Goal: Task Accomplishment & Management: Manage account settings

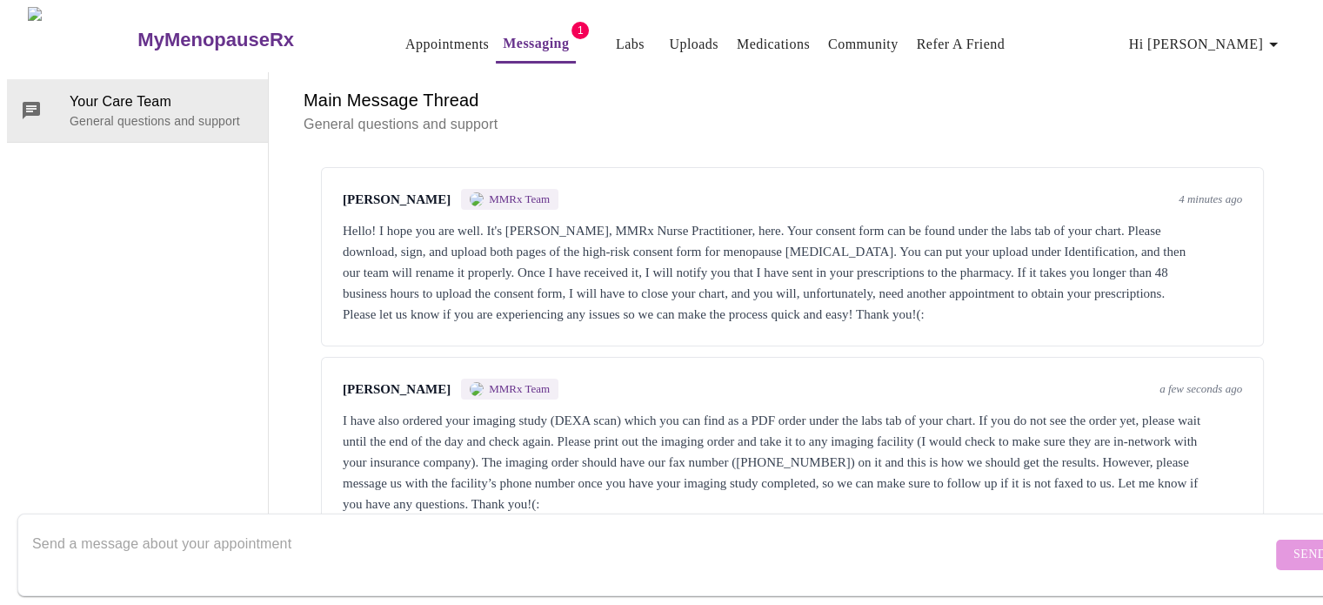
click at [616, 40] on link "Labs" at bounding box center [630, 44] width 29 height 24
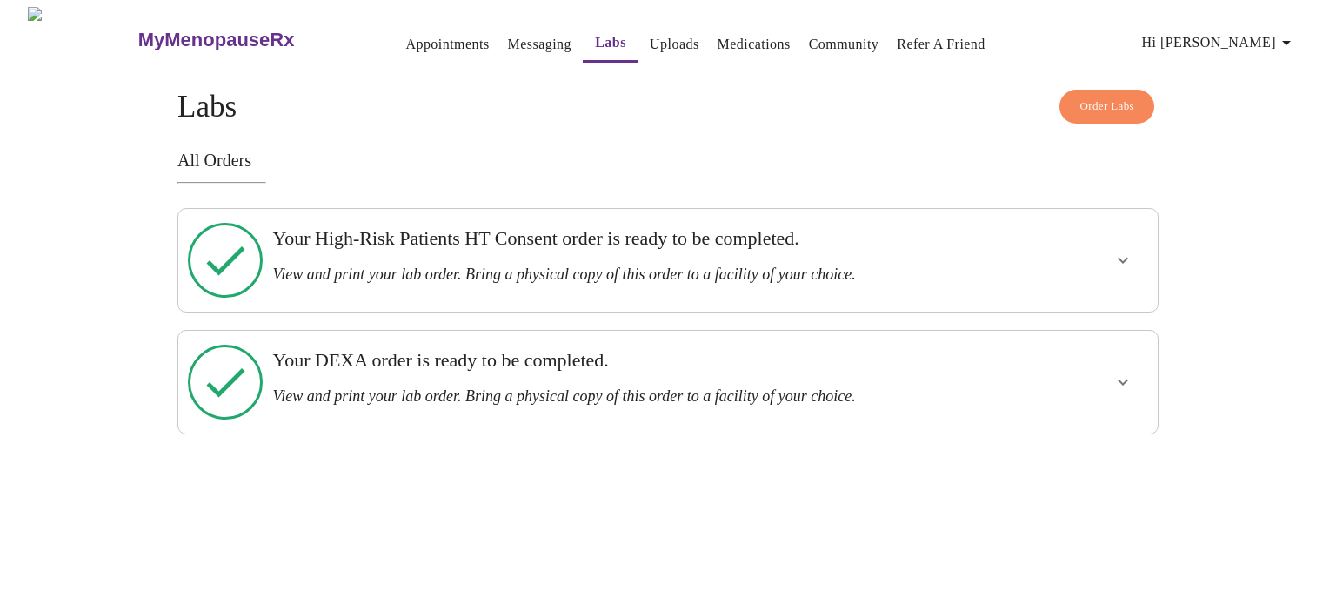
click at [1115, 251] on icon "show more" at bounding box center [1123, 260] width 21 height 21
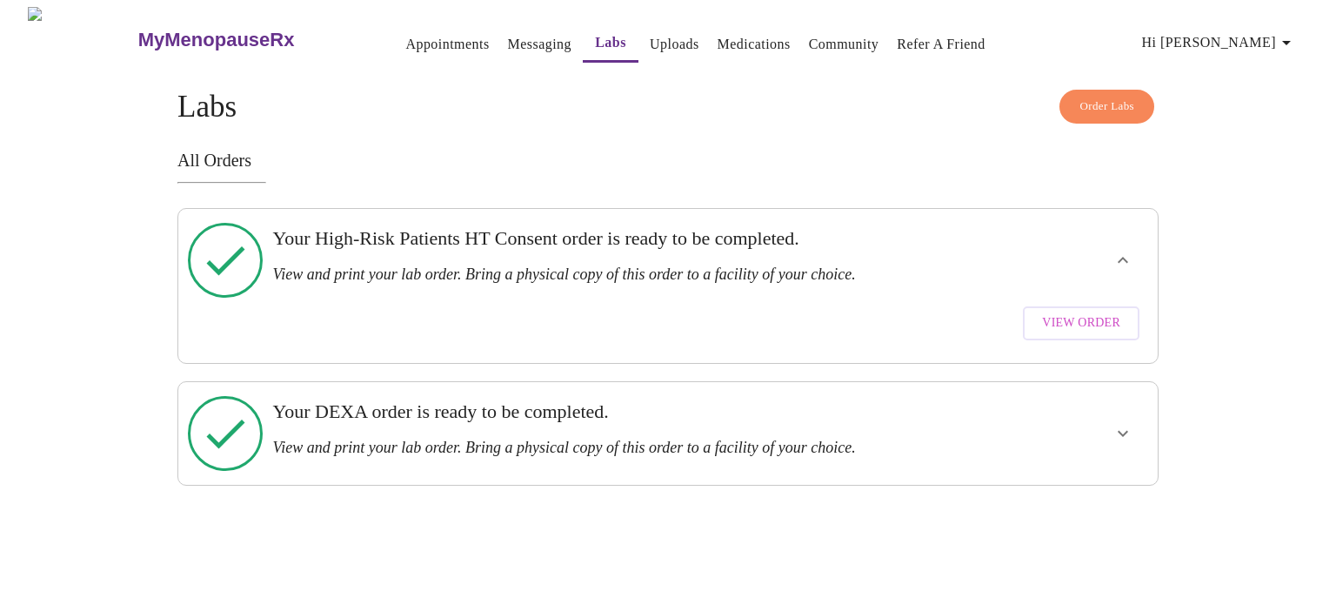
click at [1113, 312] on span "View Order" at bounding box center [1081, 323] width 78 height 22
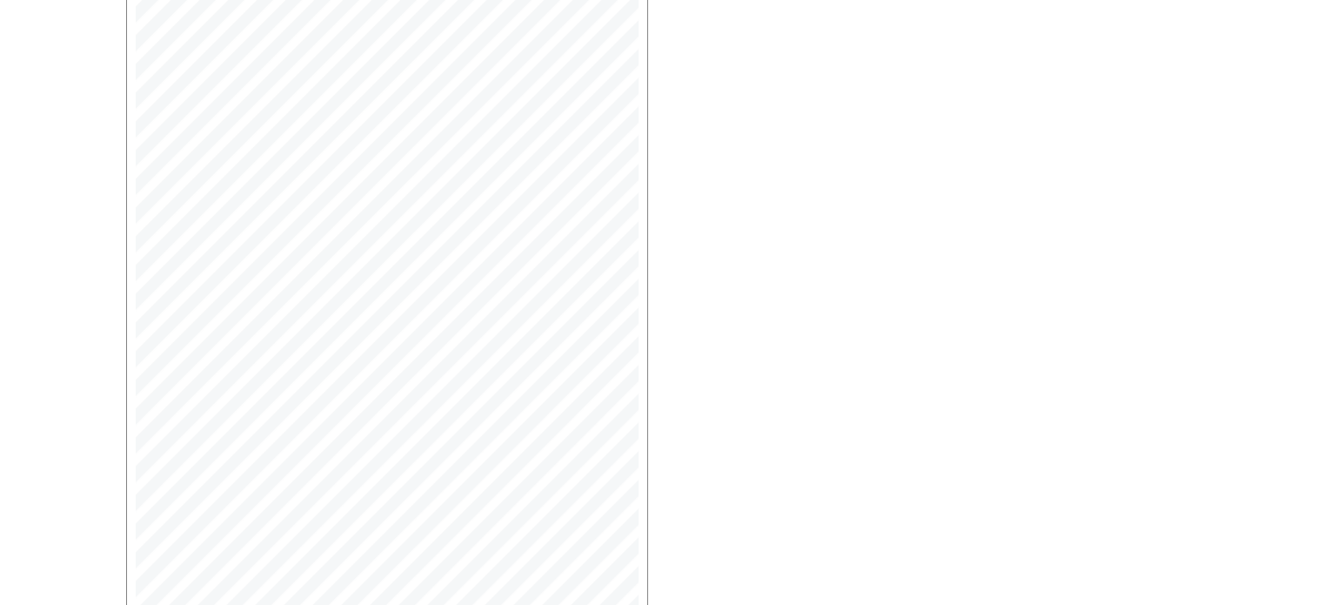
scroll to position [519, 0]
click at [195, 485] on span "Next Page" at bounding box center [193, 494] width 68 height 22
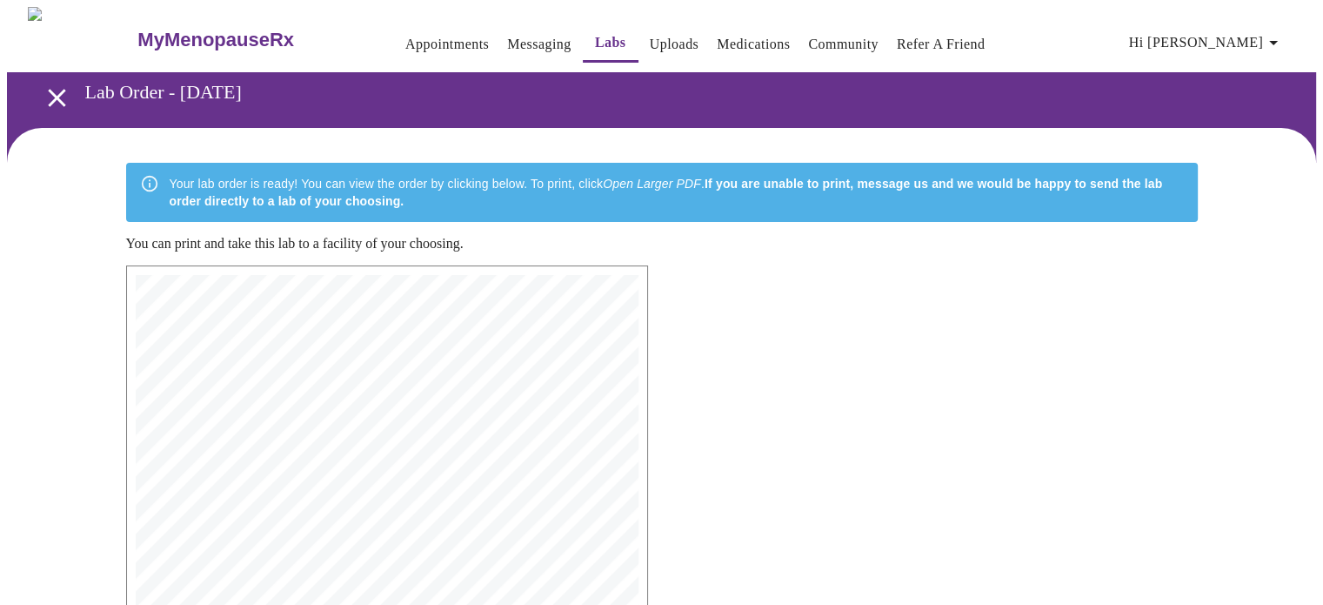
click at [258, 331] on span "Patient Signature: _________________________________________ Date: ____________…" at bounding box center [334, 334] width 324 height 8
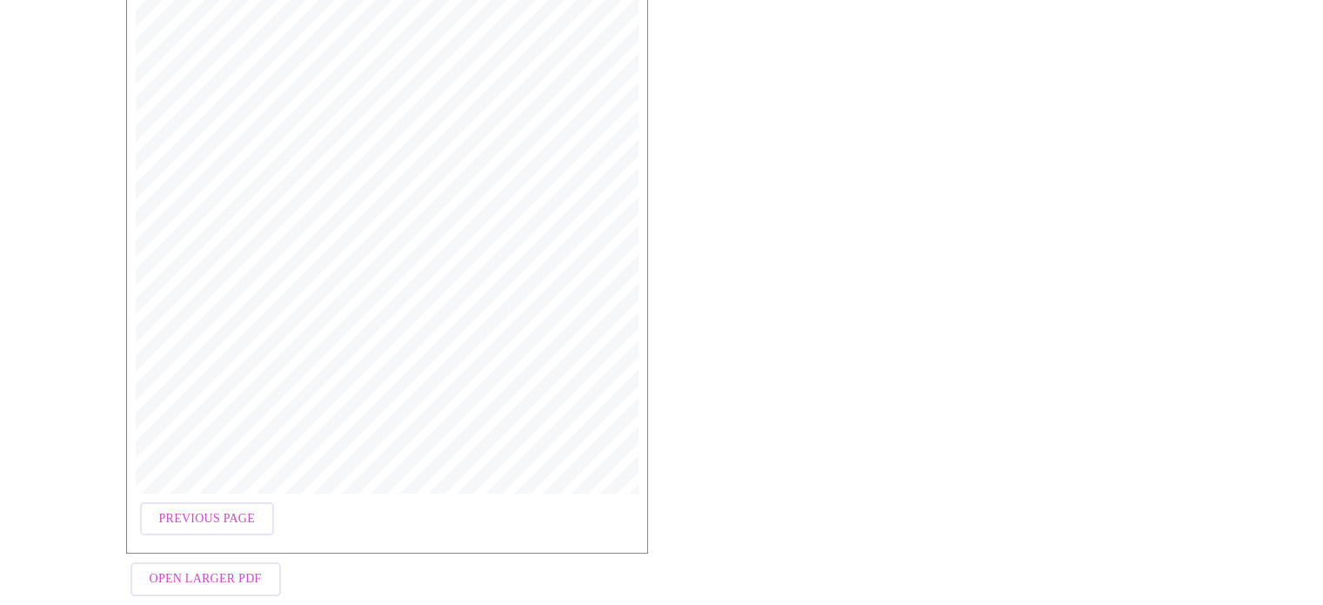
scroll to position [519, 0]
click at [225, 543] on span "Open Larger PDF" at bounding box center [206, 554] width 112 height 22
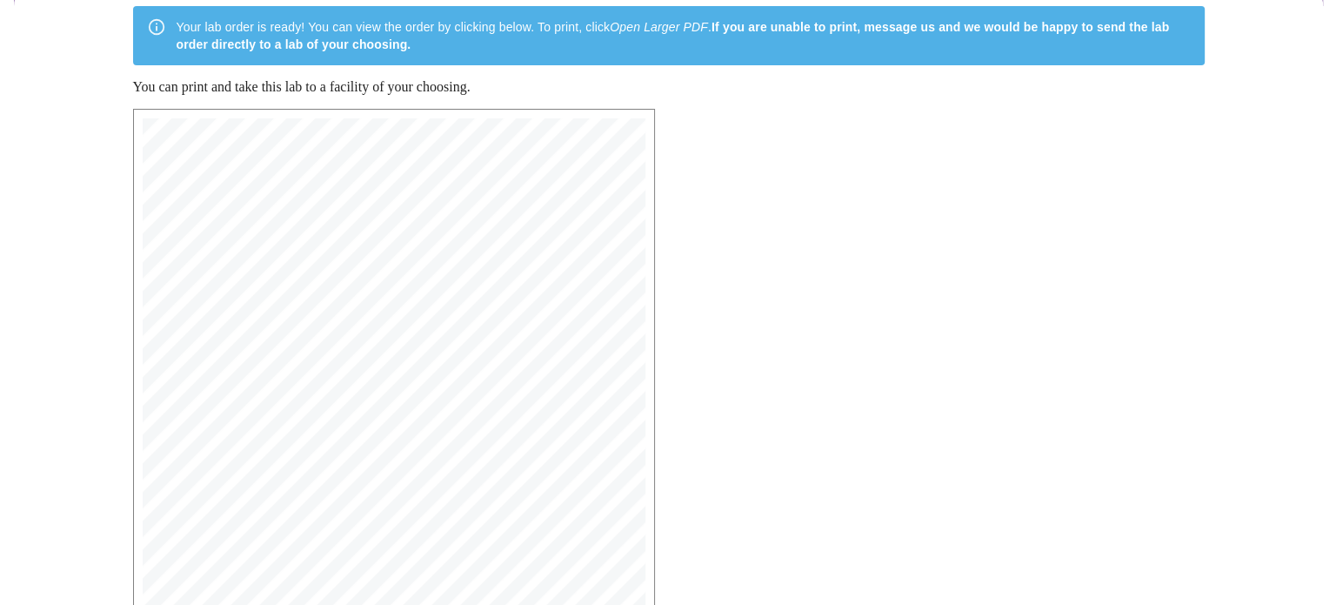
scroll to position [0, 0]
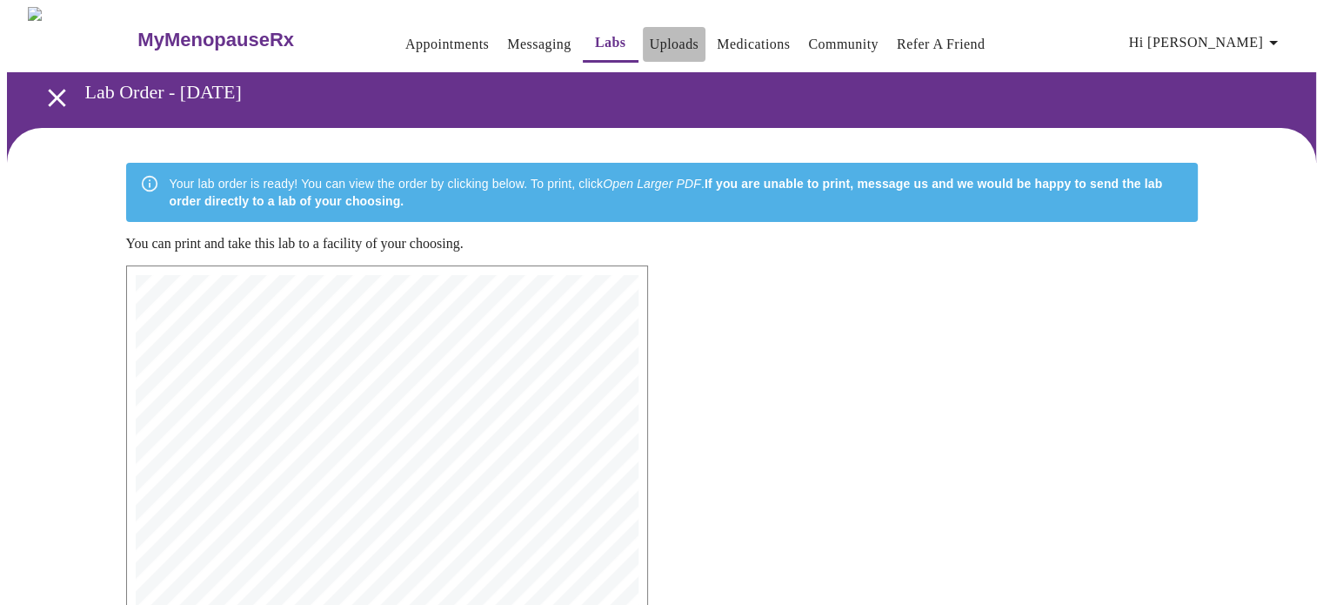
click at [650, 35] on link "Uploads" at bounding box center [675, 44] width 50 height 24
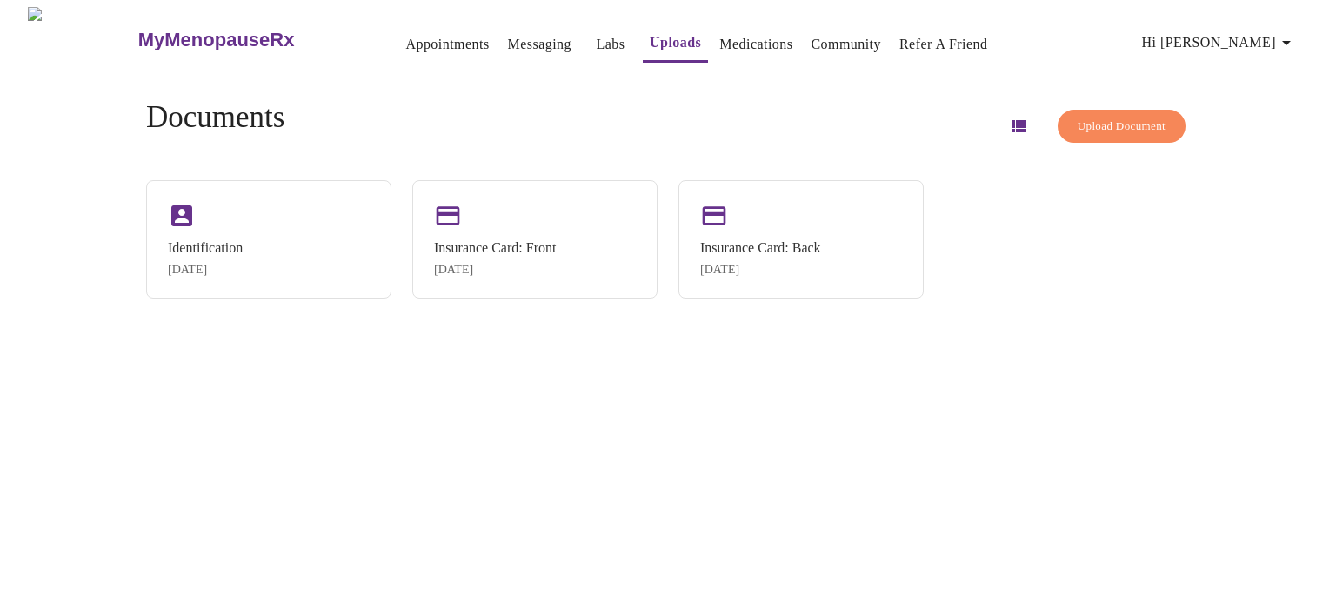
click at [1107, 124] on span "Upload Document" at bounding box center [1122, 127] width 88 height 20
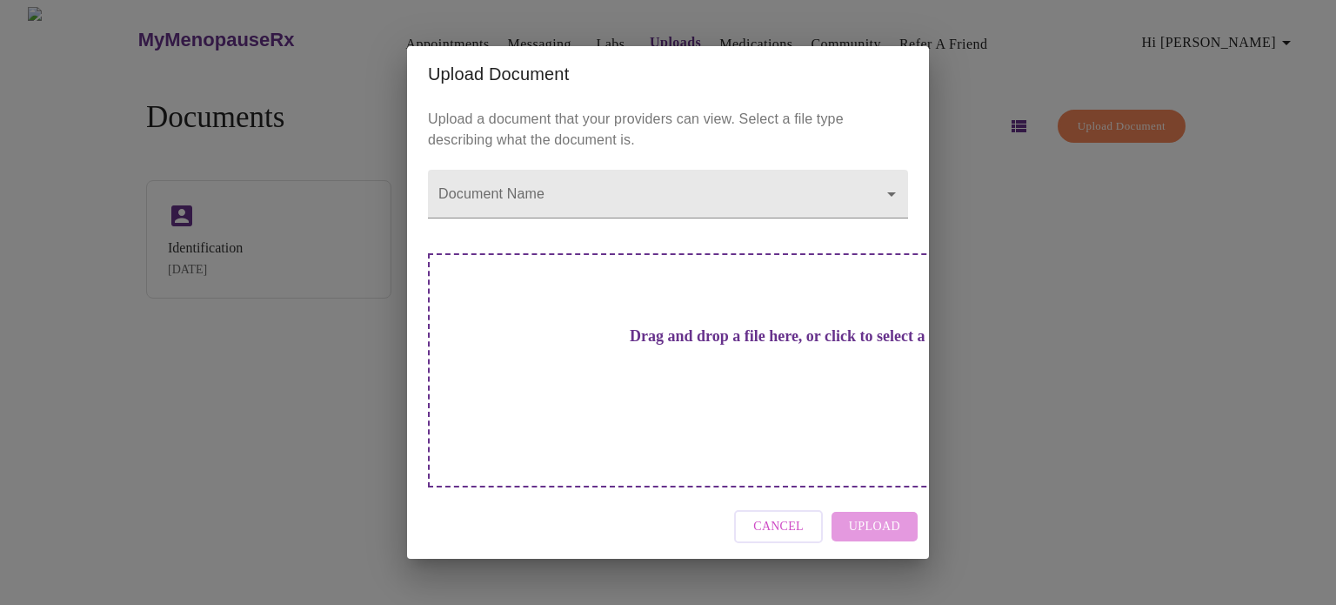
click at [604, 380] on div "Drag and drop a file here, or click to select a file" at bounding box center [790, 370] width 724 height 234
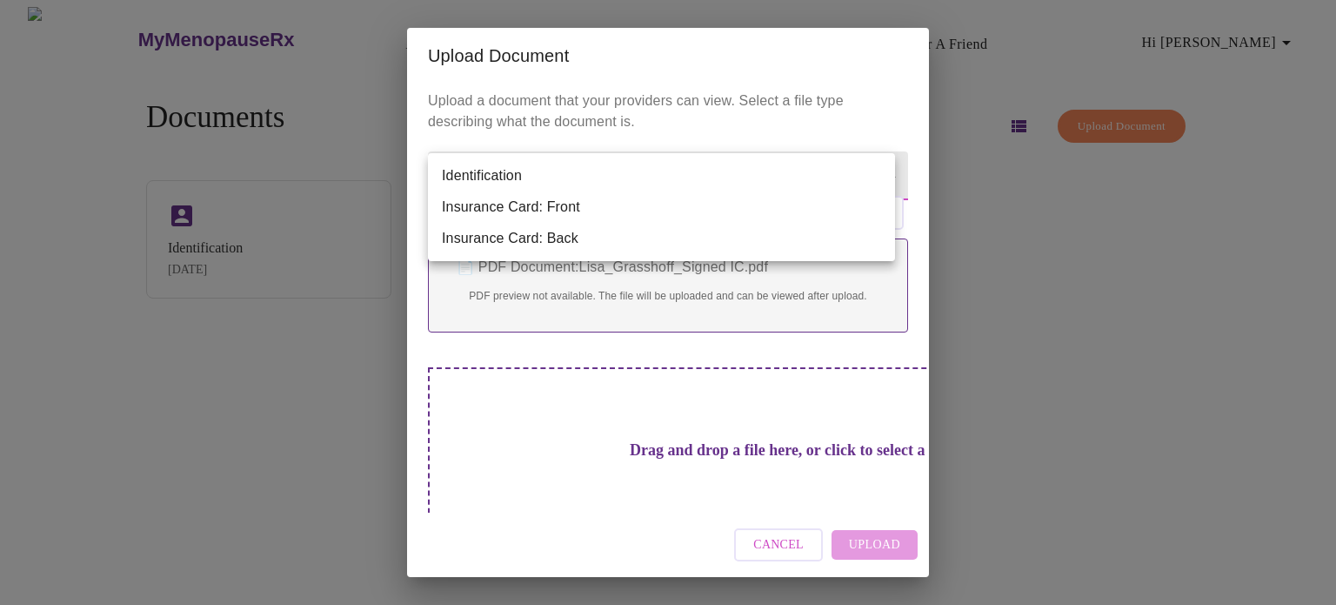
click at [875, 173] on body "MyMenopauseRx Appointments Messaging Labs Uploads Medications Community Refer a…" at bounding box center [668, 309] width 1323 height 605
click at [593, 138] on div at bounding box center [668, 302] width 1336 height 605
click at [622, 198] on body "MyMenopauseRx Appointments Messaging Labs Uploads Medications Community Refer a…" at bounding box center [668, 309] width 1323 height 605
click at [713, 115] on div at bounding box center [668, 302] width 1336 height 605
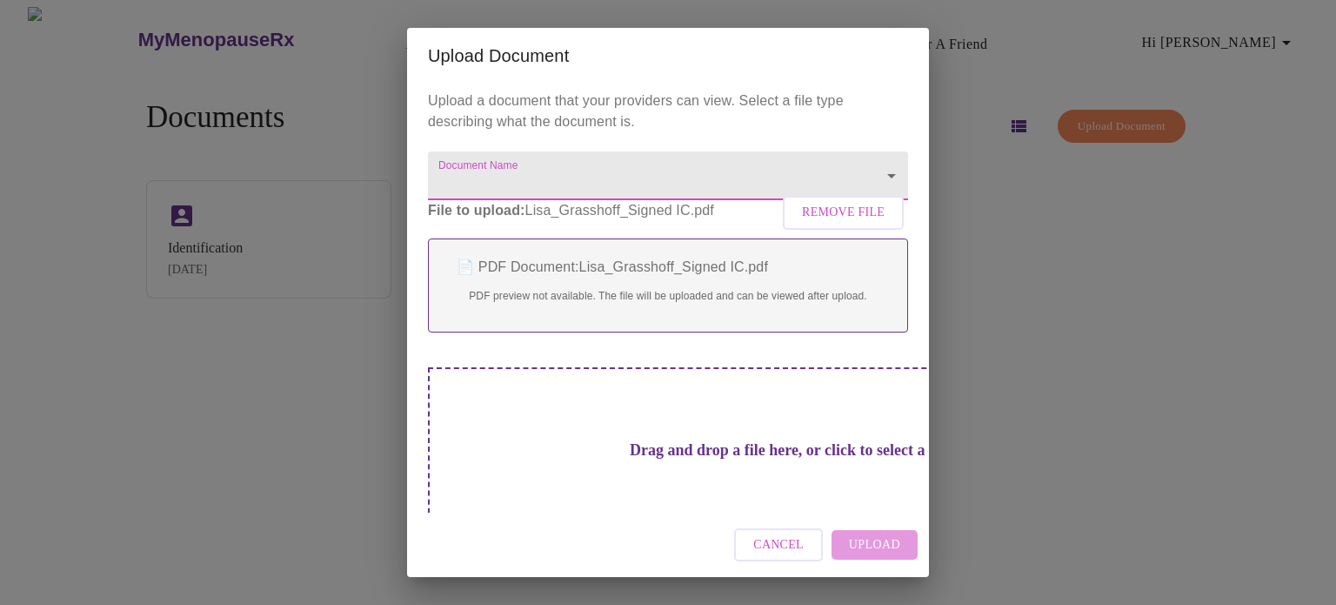
click at [640, 187] on body "MyMenopauseRx Appointments Messaging Labs Uploads Medications Community Refer a…" at bounding box center [668, 309] width 1323 height 605
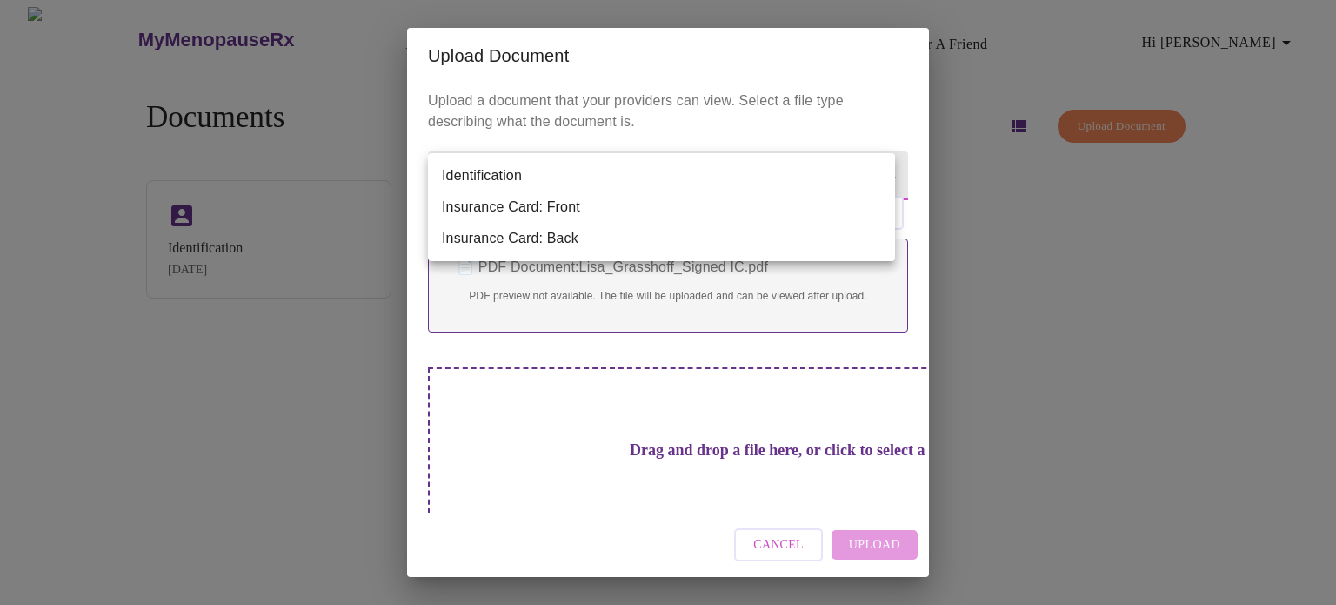
click at [640, 128] on div at bounding box center [668, 302] width 1336 height 605
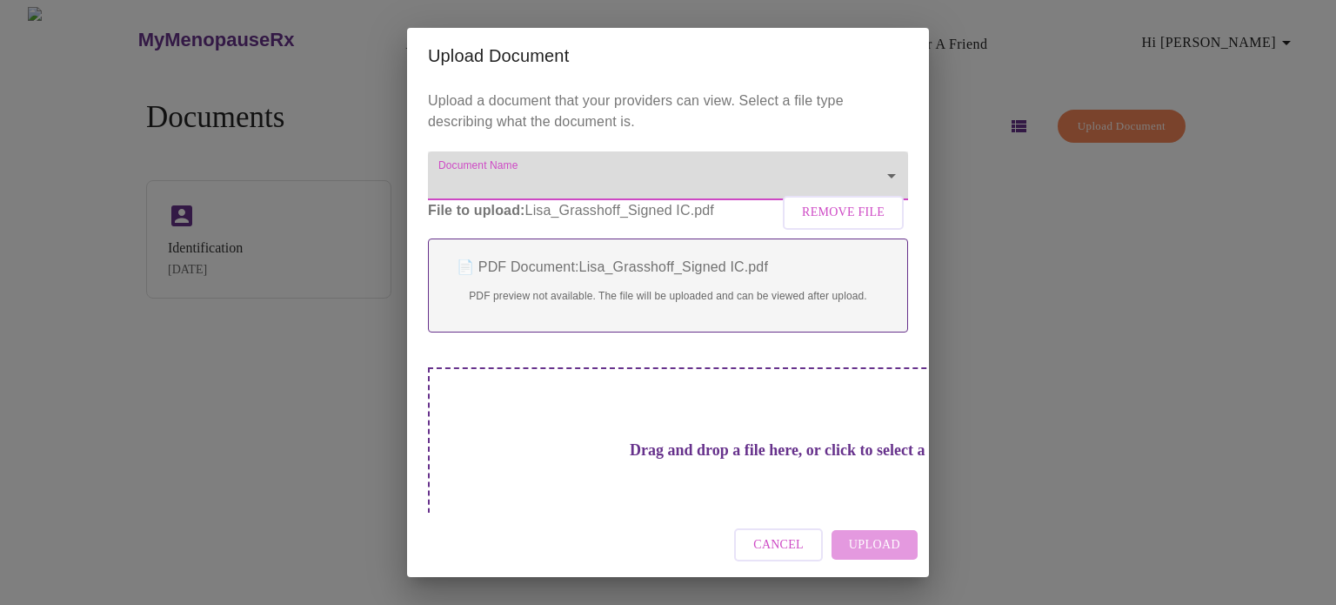
scroll to position [52, 0]
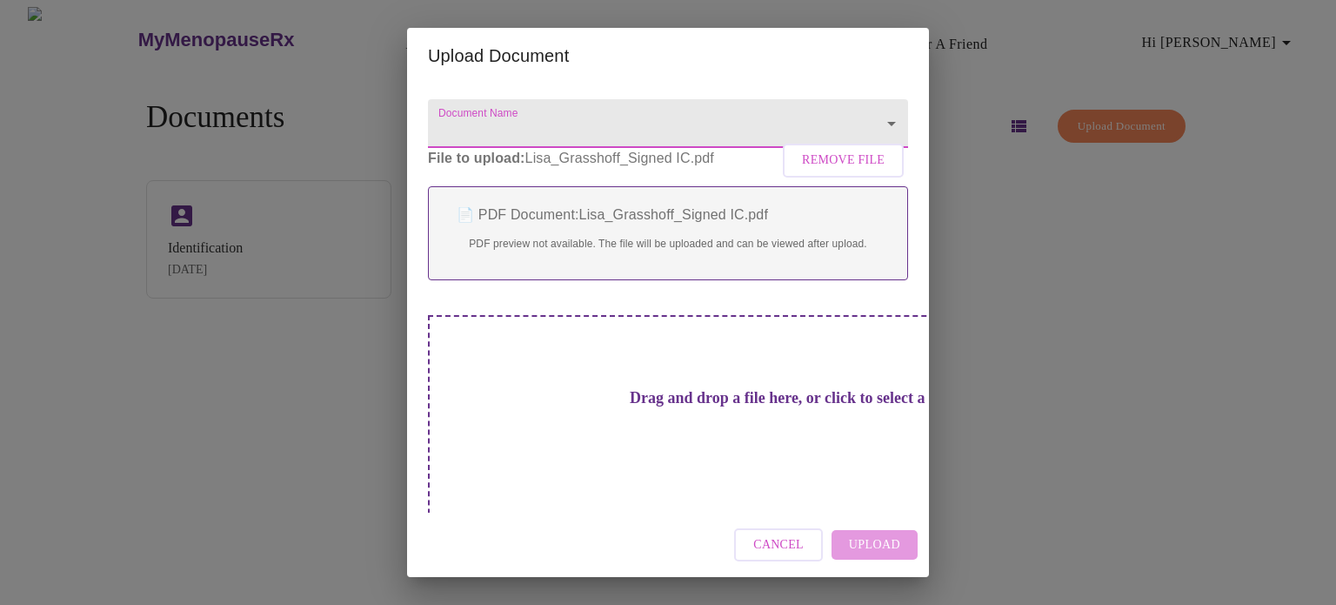
click at [832, 530] on div "Cancel Upload" at bounding box center [668, 544] width 522 height 65
click at [859, 551] on div "Cancel Upload" at bounding box center [668, 544] width 522 height 65
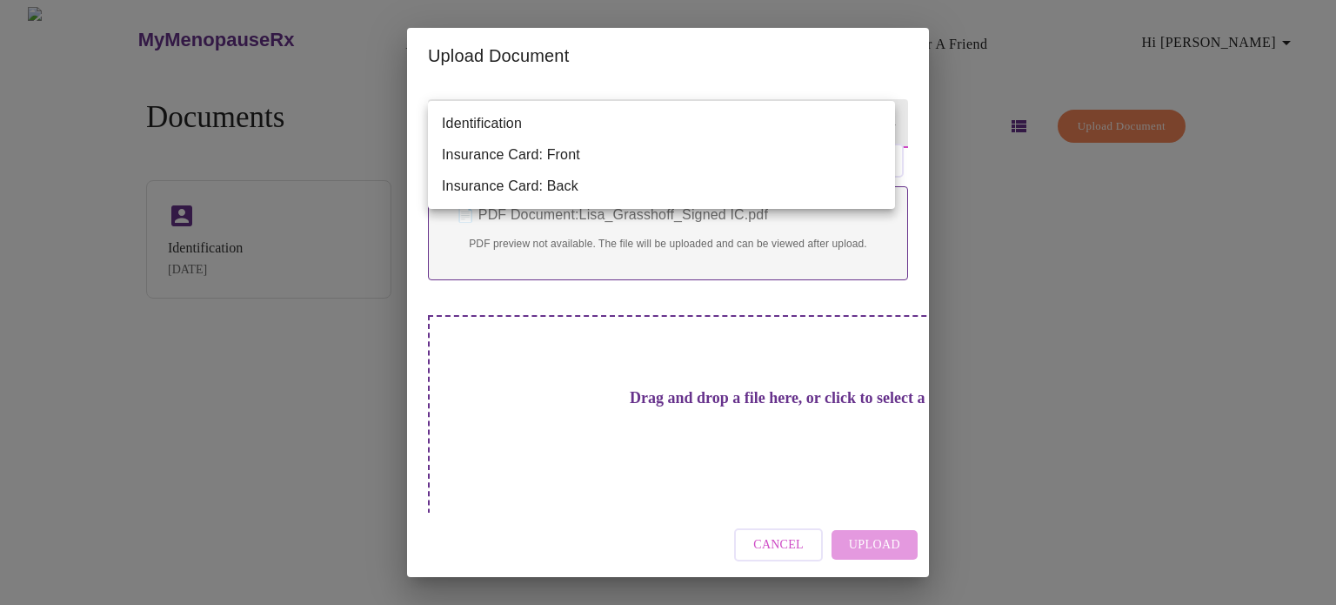
click at [856, 133] on body "MyMenopauseRx Appointments Messaging Labs Uploads Medications Community Refer a…" at bounding box center [668, 309] width 1323 height 605
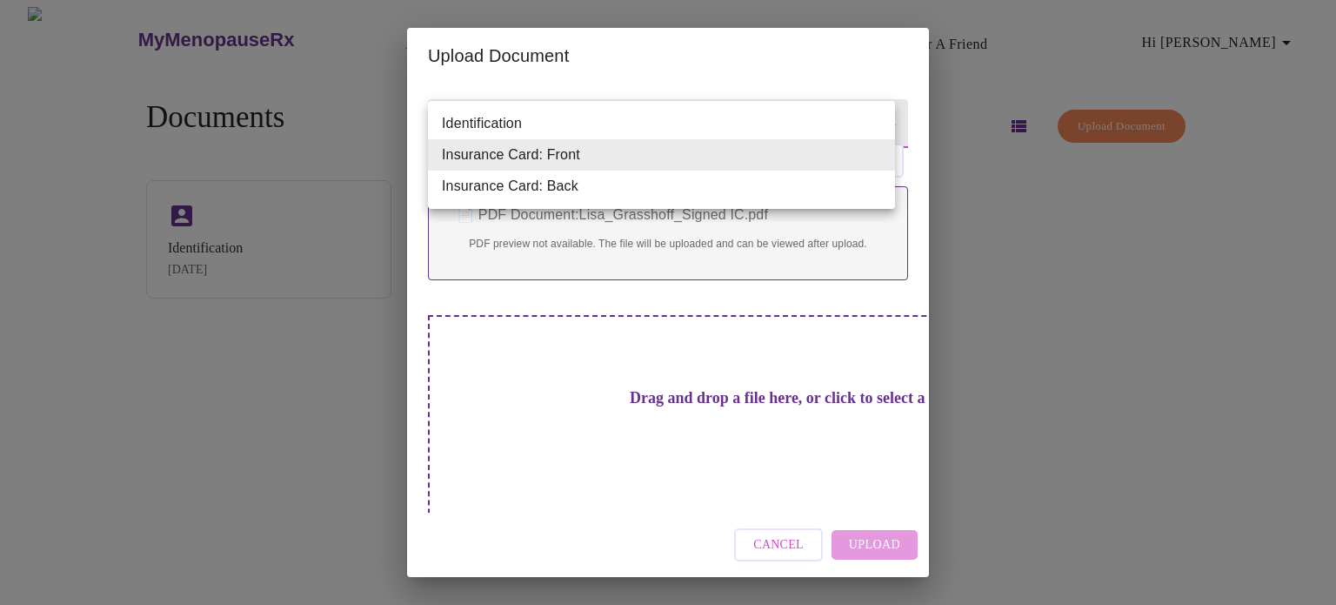
click at [774, 549] on div at bounding box center [668, 302] width 1336 height 605
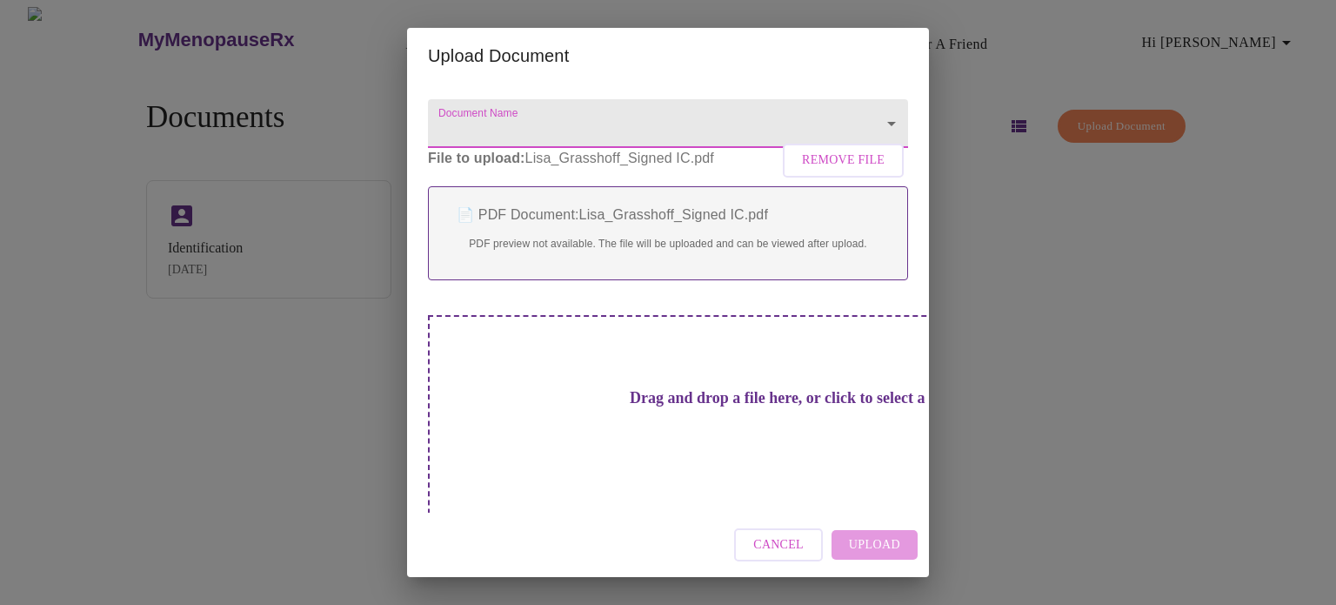
click at [788, 554] on span "Cancel" at bounding box center [778, 545] width 50 height 22
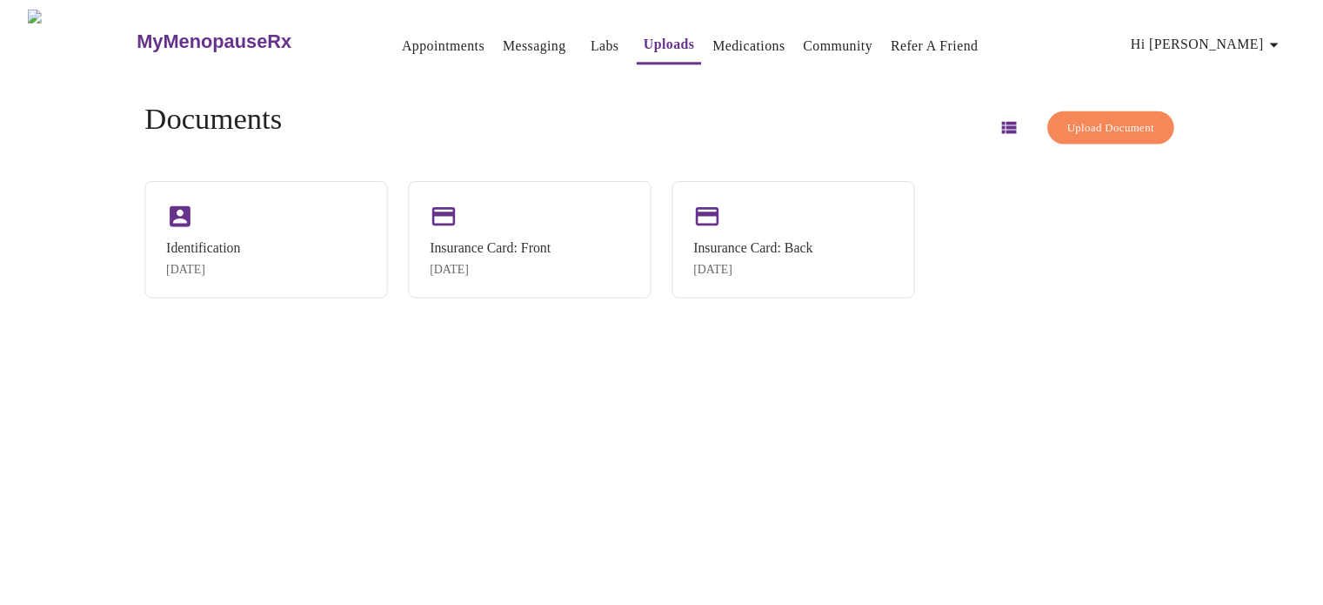
scroll to position [0, 0]
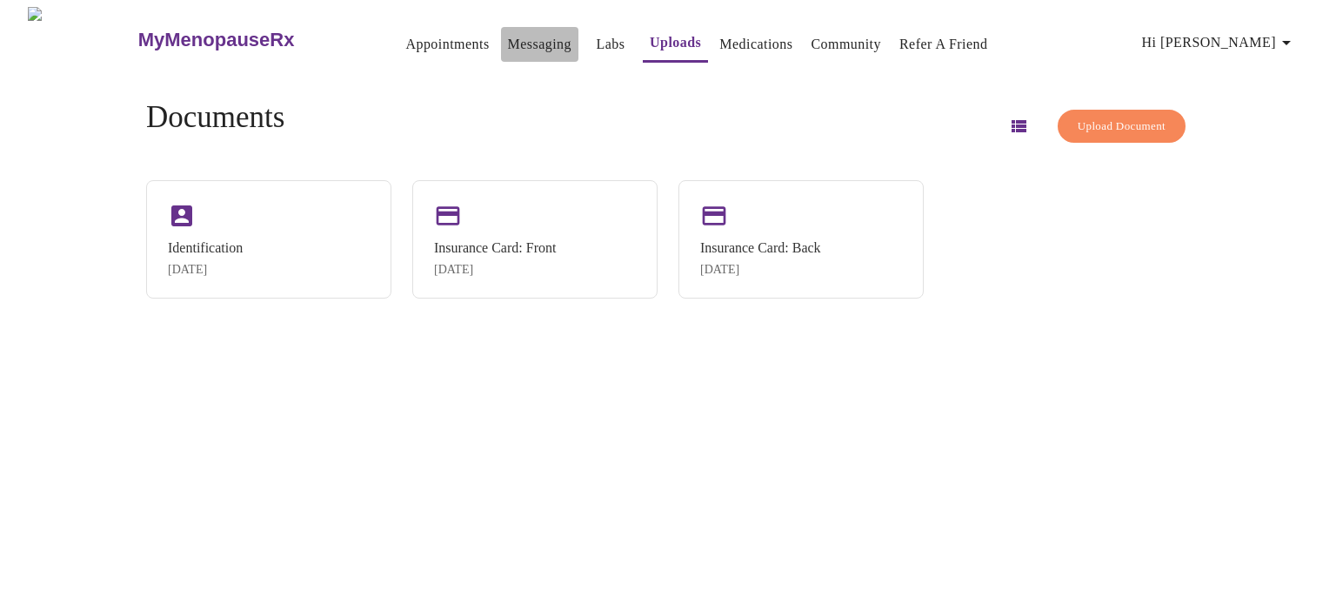
click at [514, 43] on link "Messaging" at bounding box center [540, 44] width 64 height 24
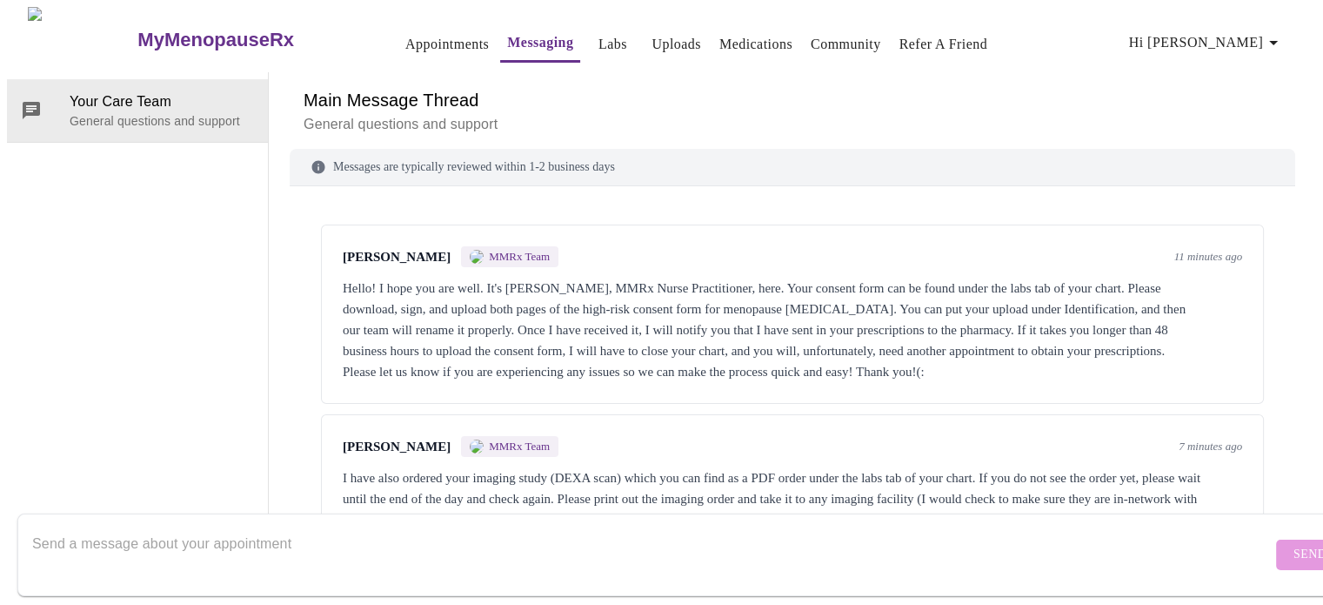
scroll to position [85, 0]
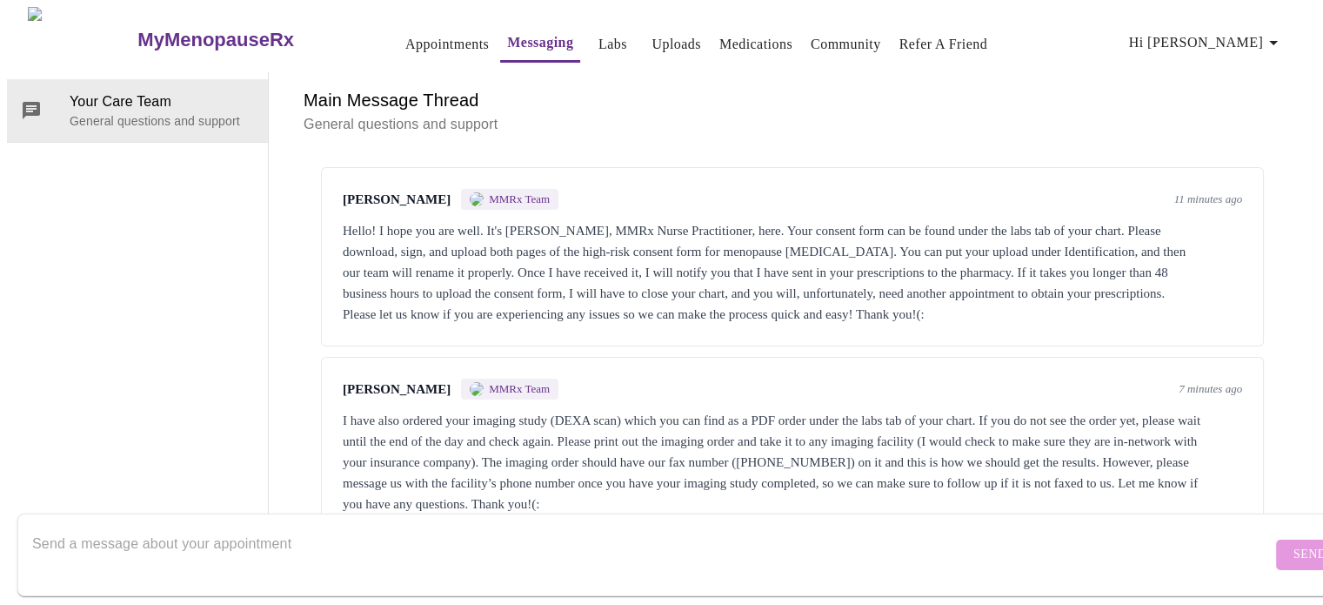
click at [140, 526] on textarea "Send a message about your appointment" at bounding box center [652, 554] width 1240 height 56
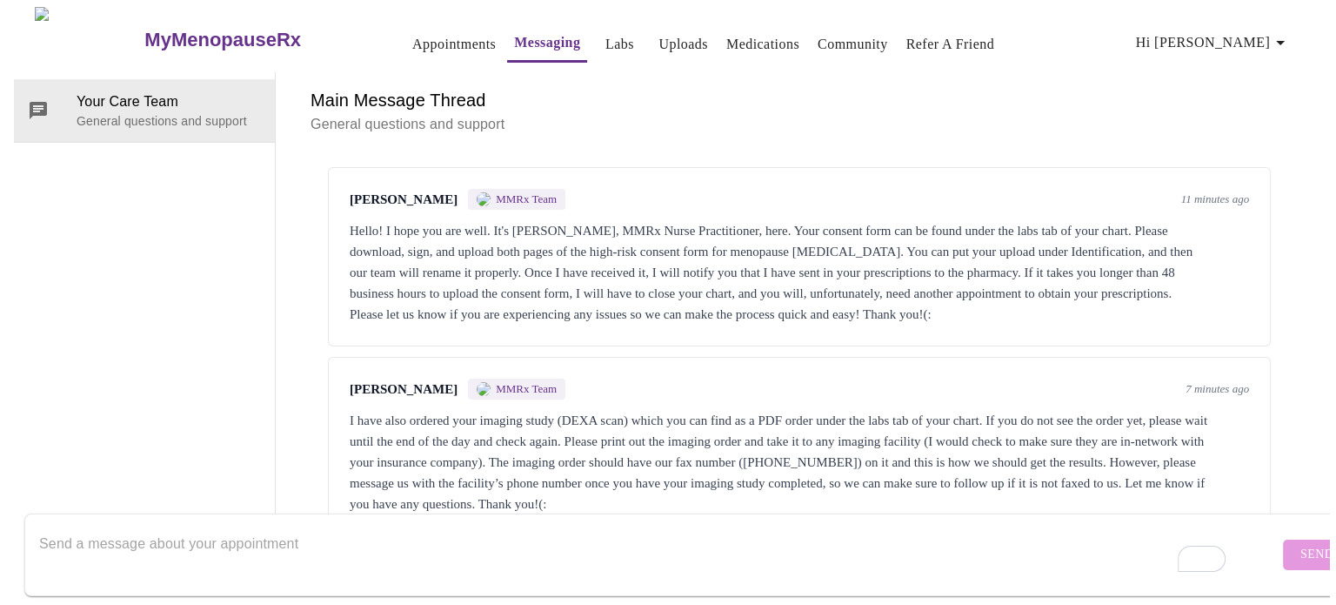
scroll to position [0, 0]
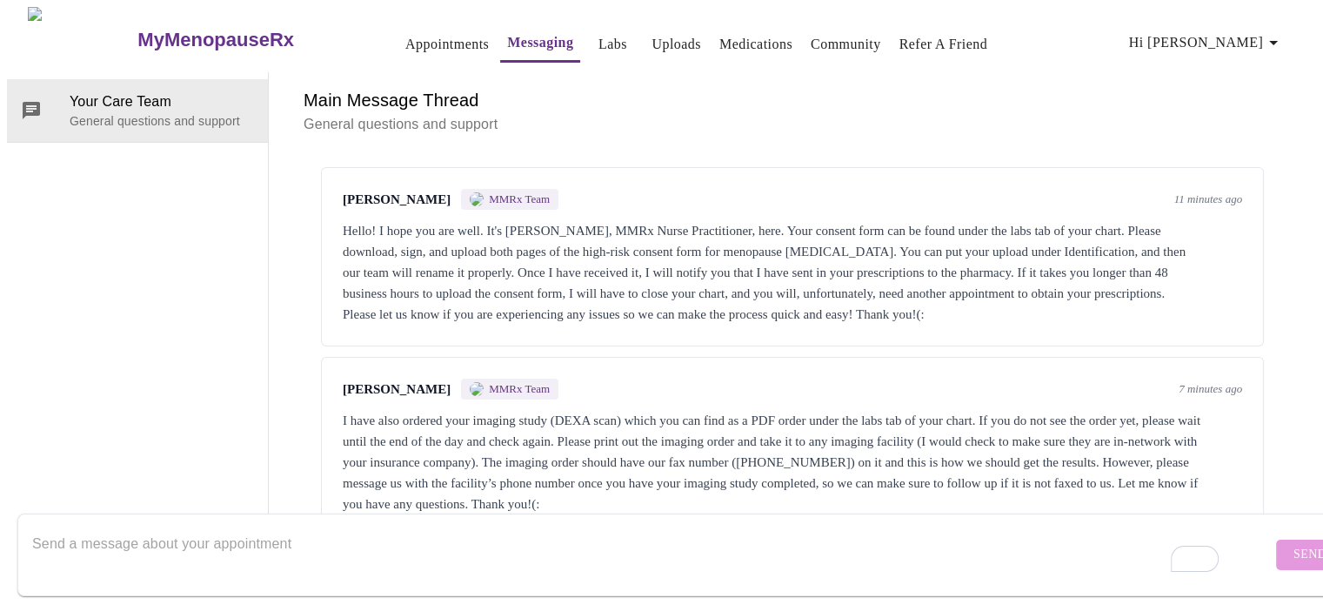
click at [652, 44] on link "Uploads" at bounding box center [677, 44] width 50 height 24
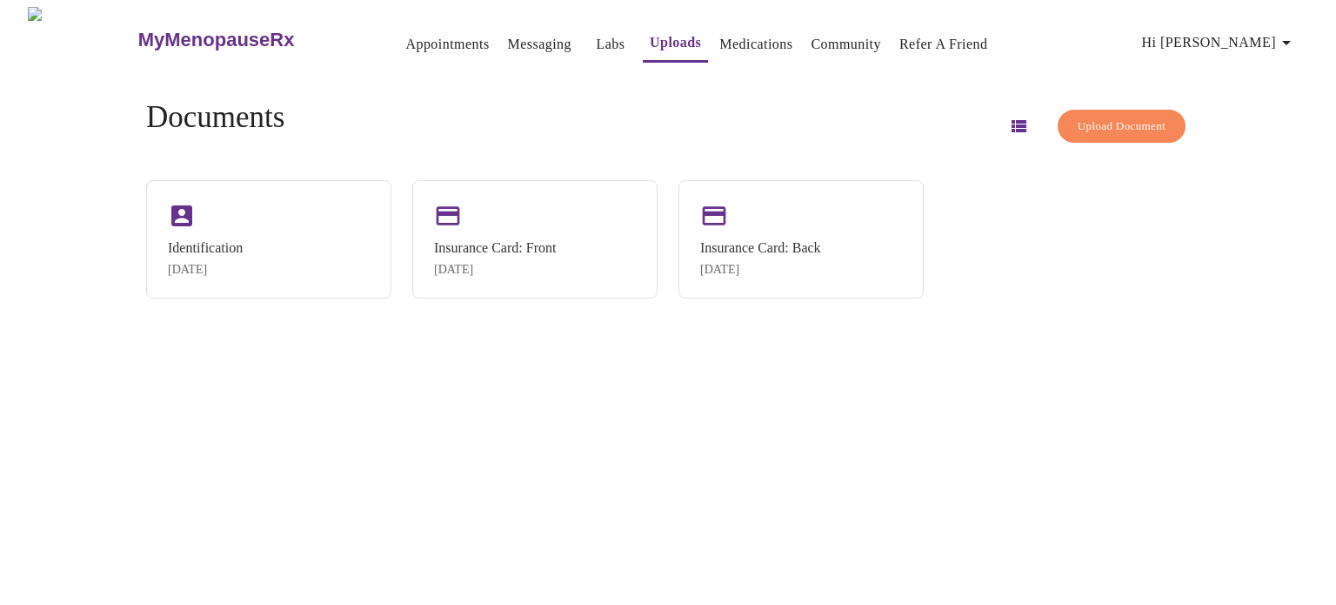
click at [1082, 117] on span "Upload Document" at bounding box center [1122, 127] width 88 height 20
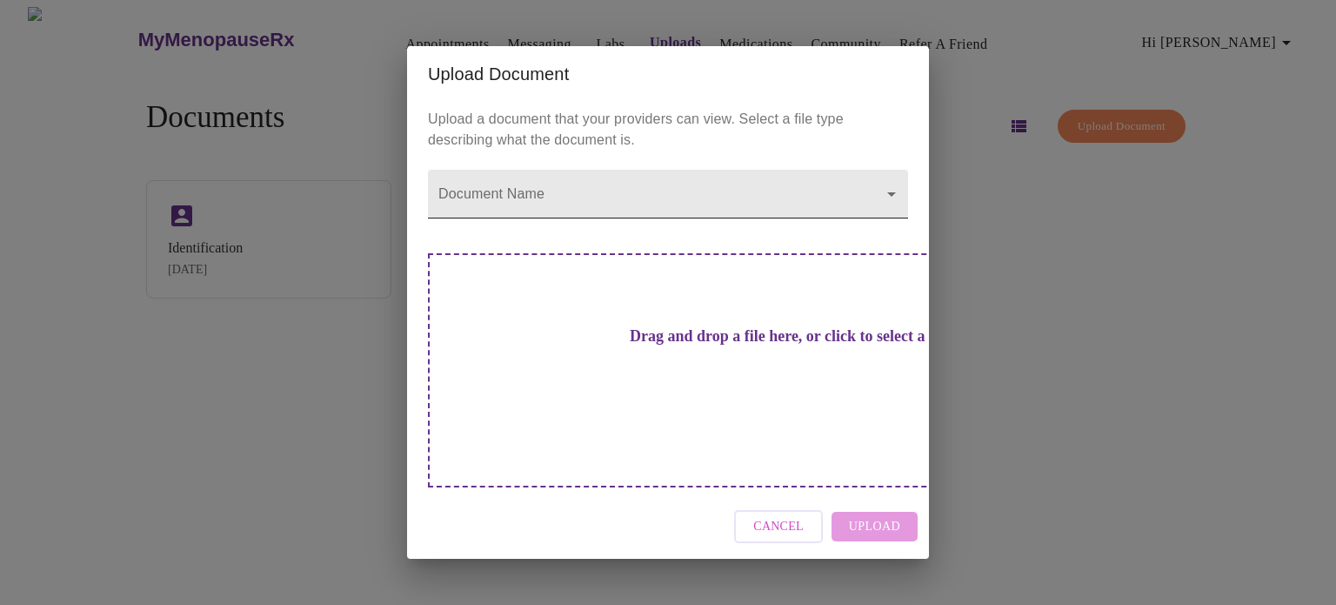
click at [527, 217] on body "MyMenopauseRx Appointments Messaging Labs Uploads Medications Community Refer a…" at bounding box center [668, 309] width 1323 height 605
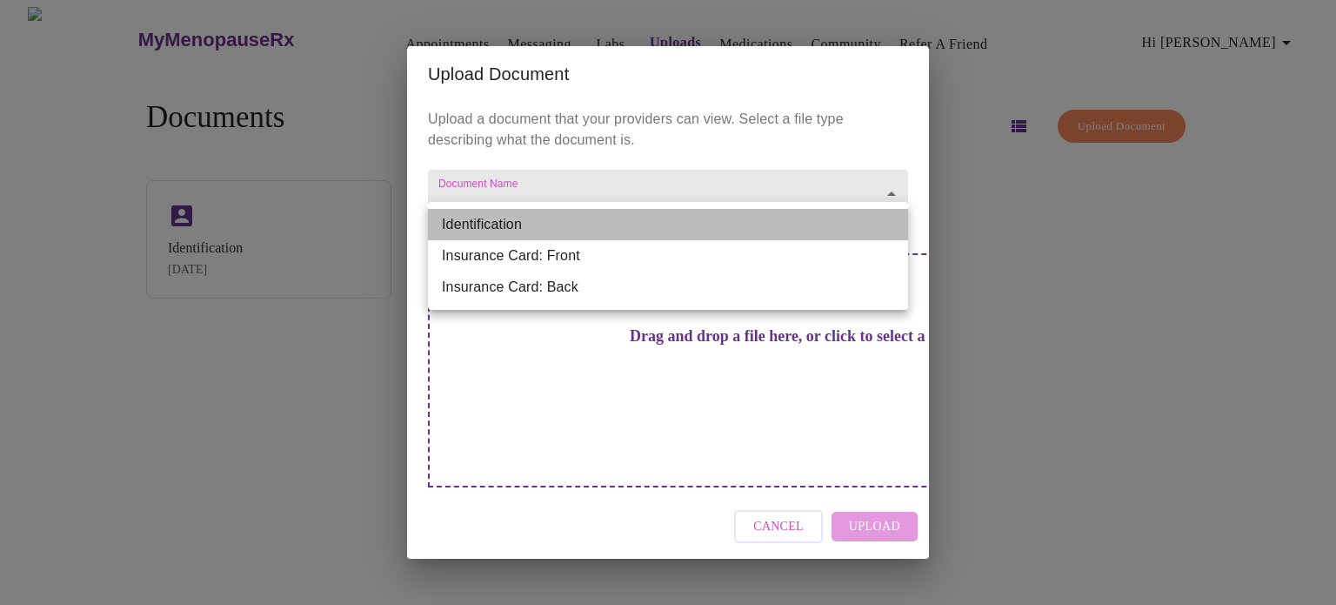
click at [506, 224] on li "Identification" at bounding box center [668, 224] width 480 height 31
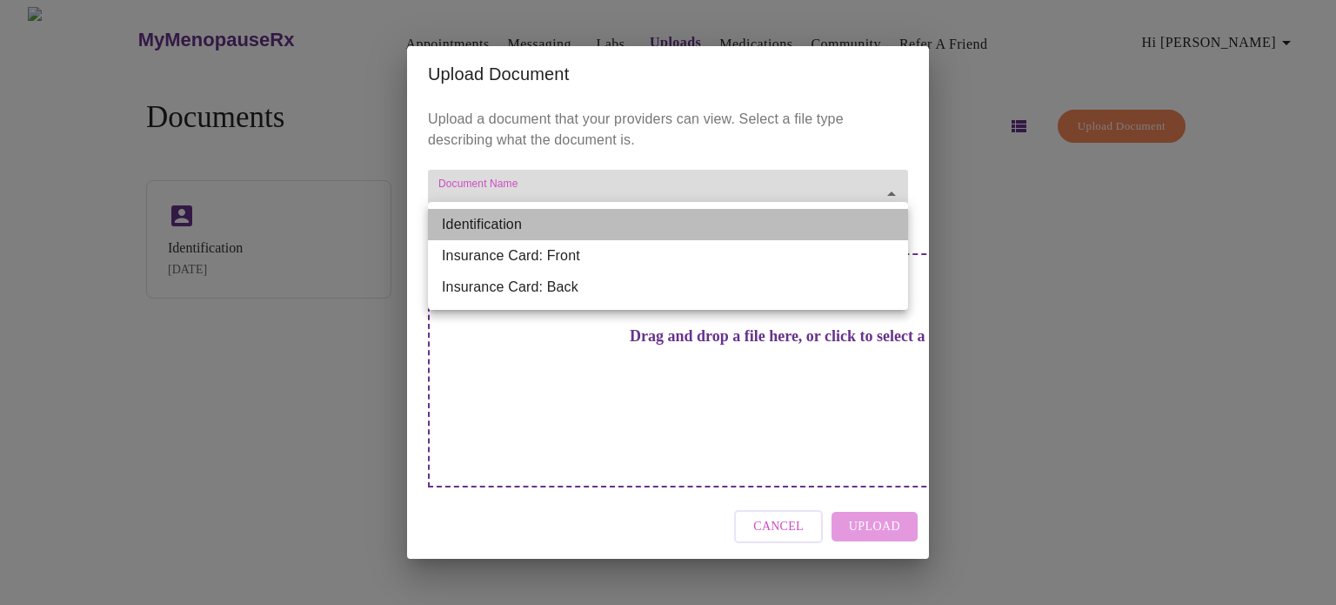
type input "Identification"
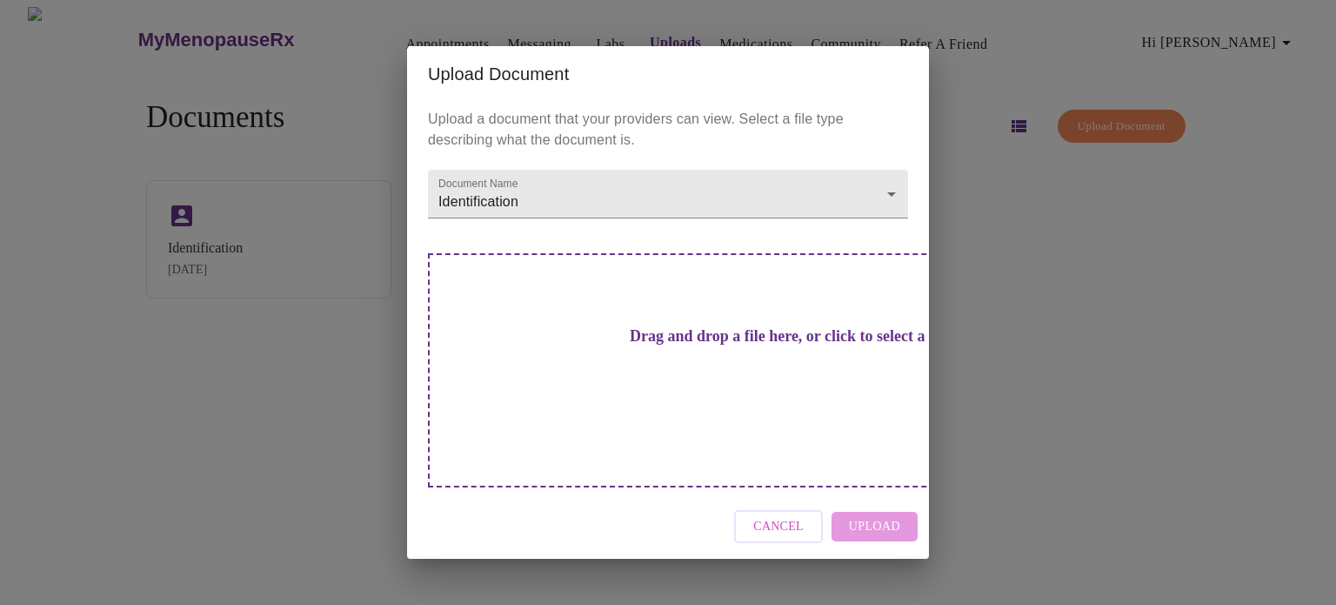
click at [726, 392] on div "Drag and drop a file here, or click to select a file" at bounding box center [790, 370] width 724 height 234
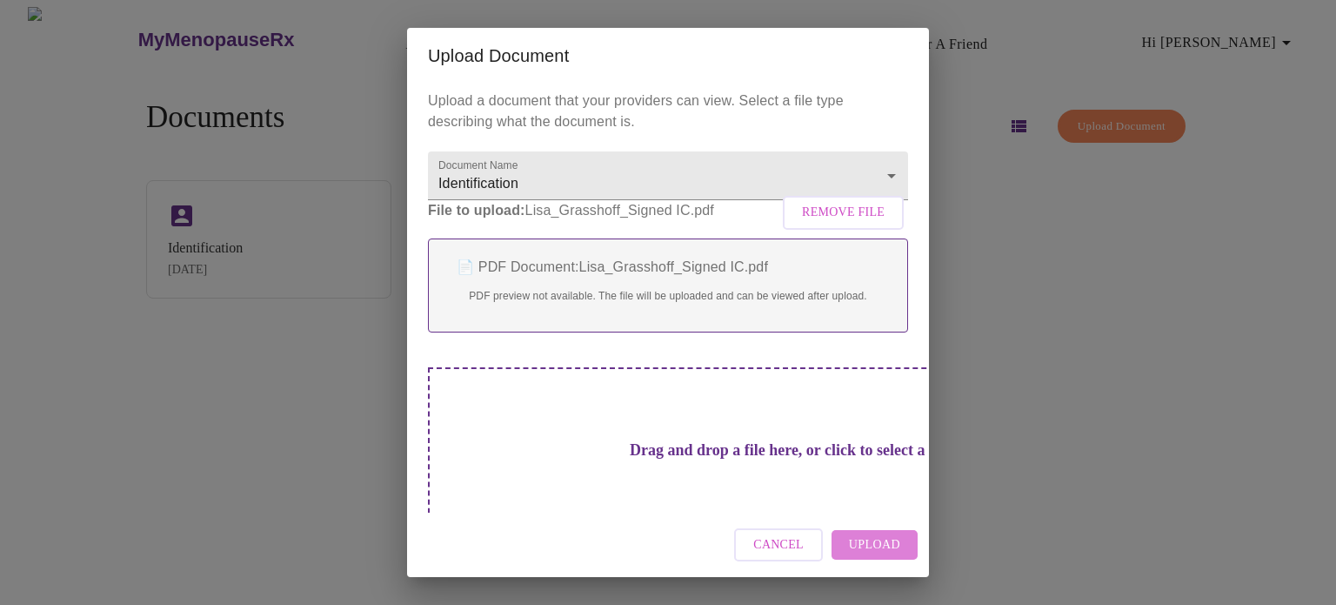
click at [899, 549] on span "Upload" at bounding box center [874, 545] width 51 height 22
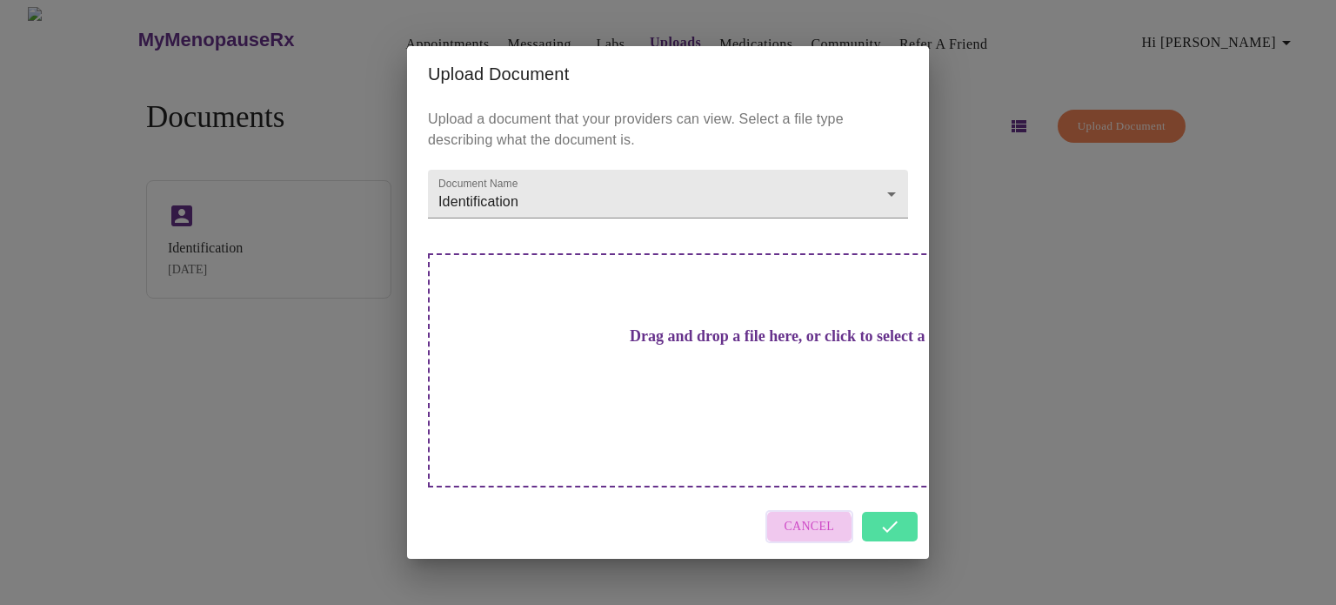
click at [808, 516] on span "Cancel" at bounding box center [810, 527] width 50 height 22
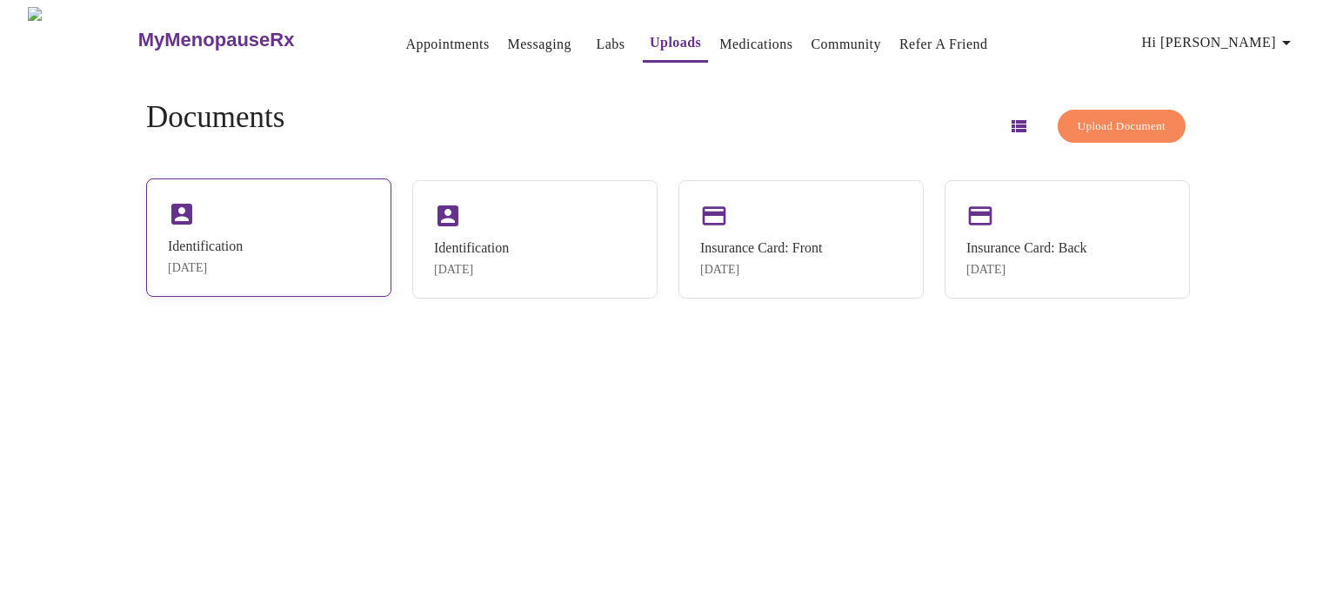
click at [231, 214] on div "Identification Oct 2, 2025" at bounding box center [268, 237] width 245 height 118
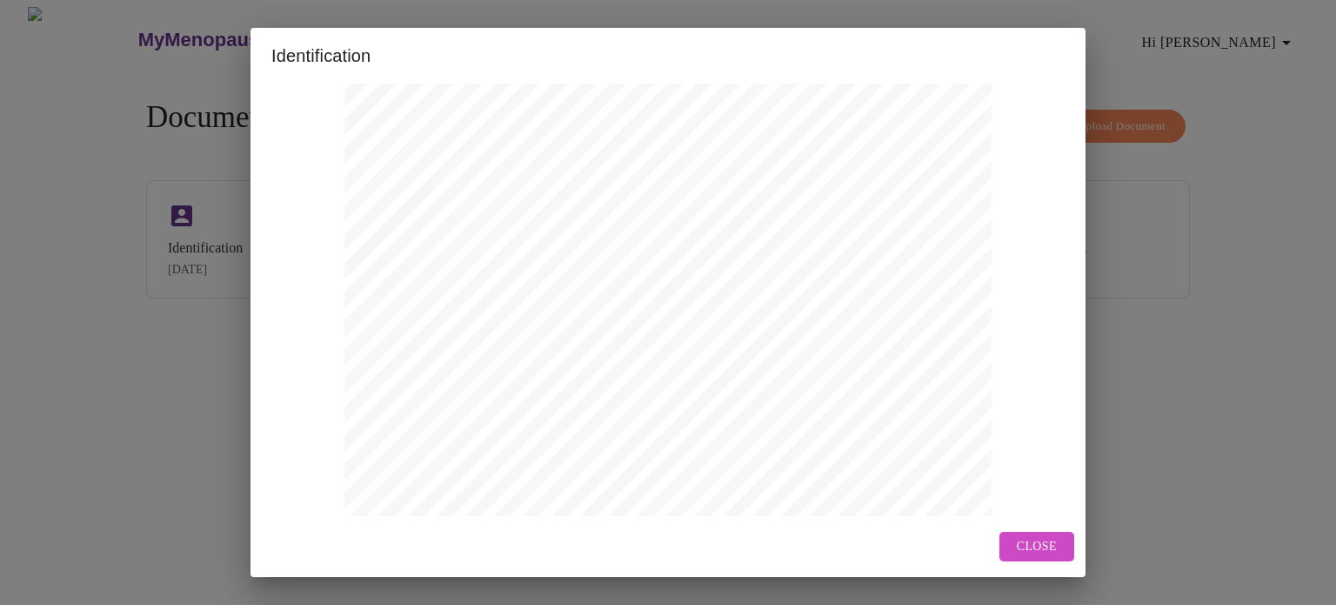
scroll to position [561, 0]
click at [583, 488] on span "Next Page" at bounding box center [570, 485] width 68 height 22
click at [1048, 542] on span "Close" at bounding box center [1037, 547] width 40 height 22
